Goal: Task Accomplishment & Management: Manage account settings

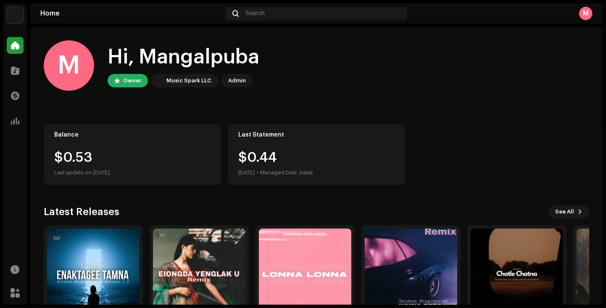
click at [88, 259] on img at bounding box center [93, 275] width 92 height 92
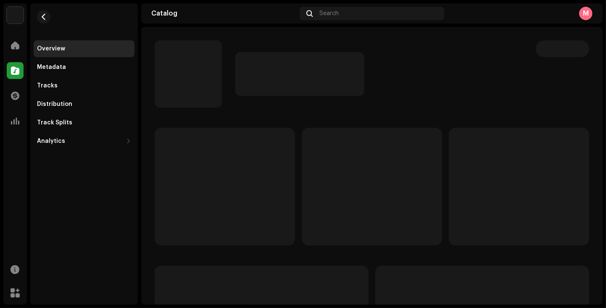
click at [14, 55] on div "Home" at bounding box center [15, 46] width 24 height 24
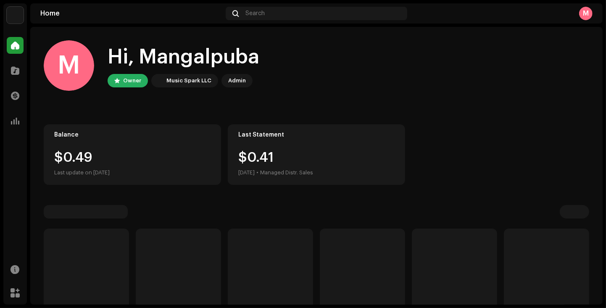
click at [9, 89] on div at bounding box center [15, 95] width 17 height 17
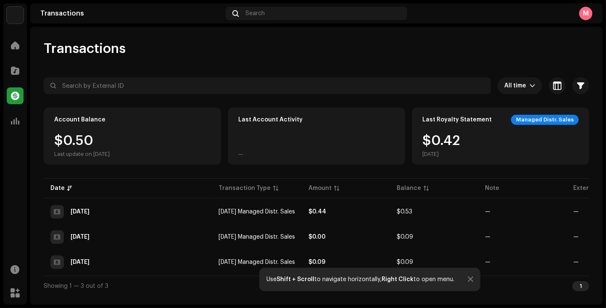
click at [19, 71] on span at bounding box center [15, 70] width 8 height 7
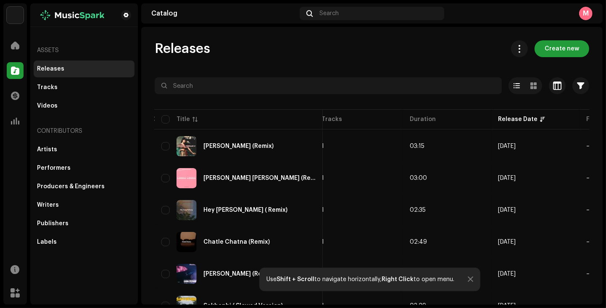
scroll to position [0, 467]
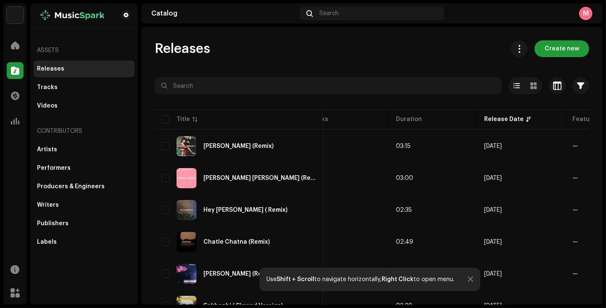
click at [559, 182] on td "[DATE]" at bounding box center [521, 178] width 88 height 30
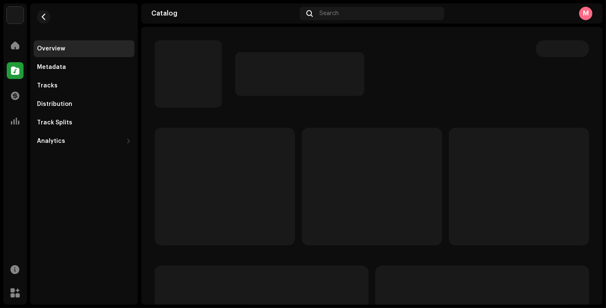
click at [57, 107] on div "Distribution" at bounding box center [54, 104] width 35 height 7
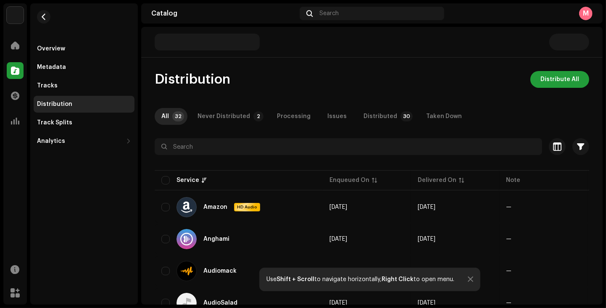
click at [400, 118] on p-badge "30" at bounding box center [406, 116] width 12 height 10
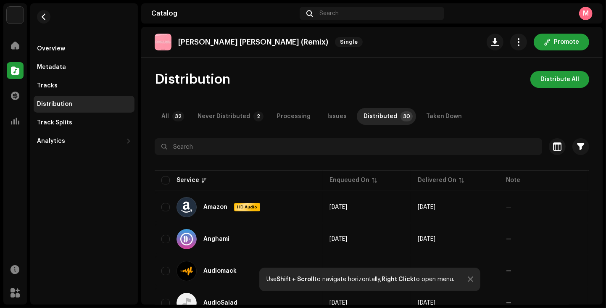
click at [163, 178] on input "checkbox" at bounding box center [165, 180] width 8 height 8
checkbox input "true"
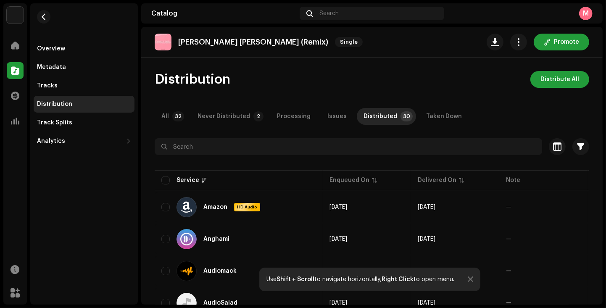
checkbox input "true"
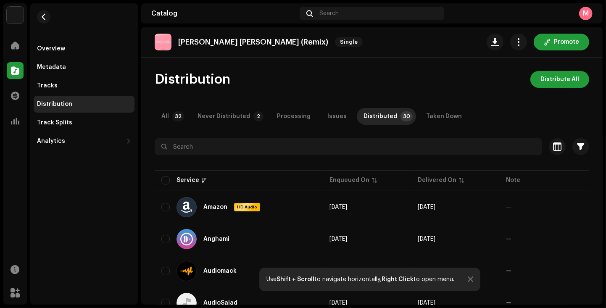
checkbox input "true"
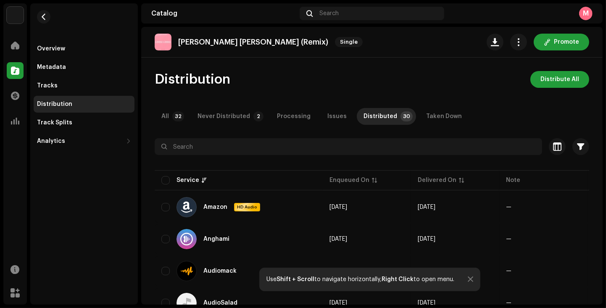
checkbox input "true"
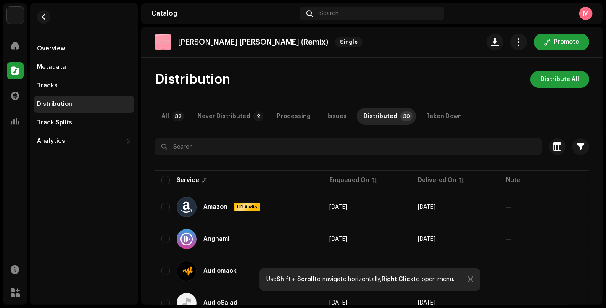
checkbox input "true"
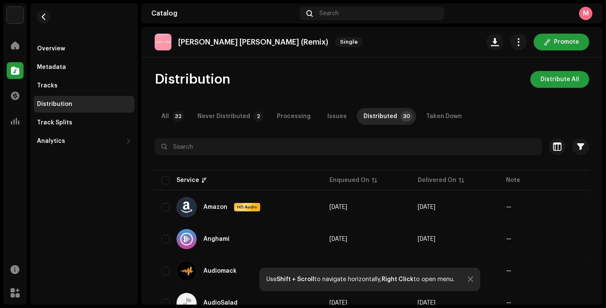
checkbox input "true"
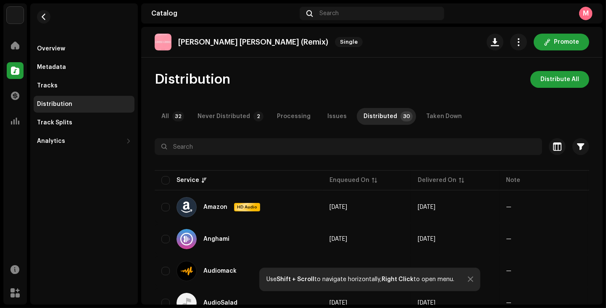
checkbox input "true"
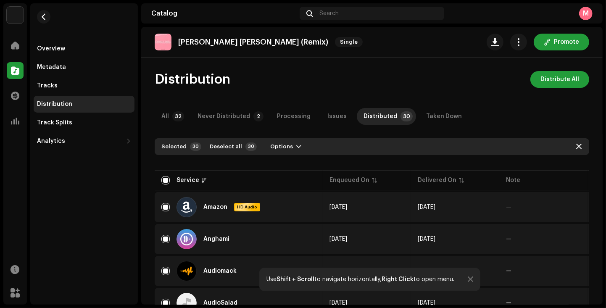
click at [296, 147] on span "button" at bounding box center [298, 146] width 5 height 7
